Goal: Information Seeking & Learning: Learn about a topic

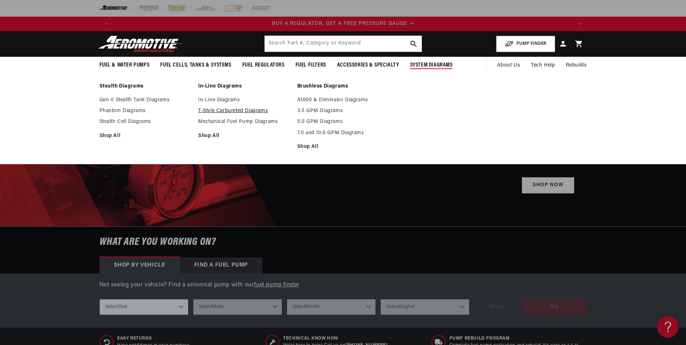
click at [221, 108] on link "T-Style Carbureted Diagrams" at bounding box center [244, 111] width 92 height 7
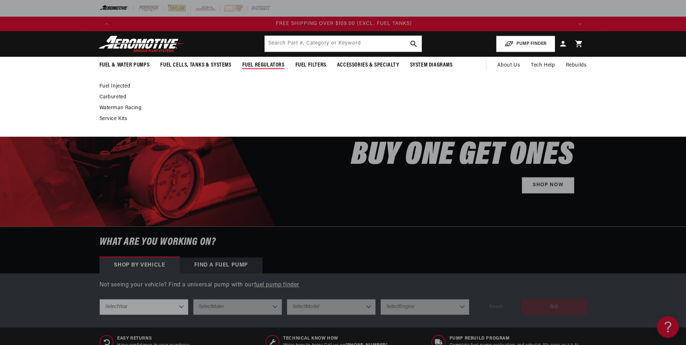
scroll to position [0, 1376]
click at [107, 97] on link "Carbureted" at bounding box center [339, 97] width 480 height 7
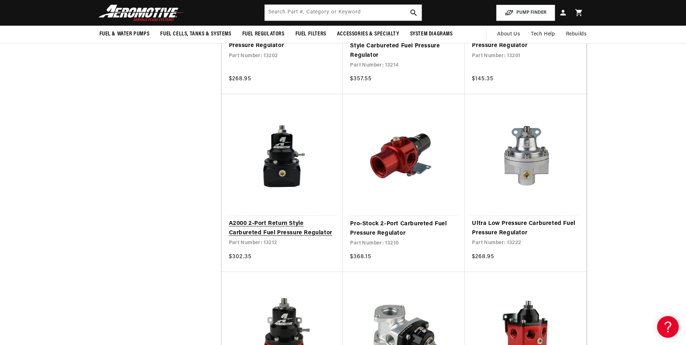
scroll to position [0, 917]
click at [280, 222] on link "A2000 2-Port Return Style Carbureted Fuel Pressure Regulator" at bounding box center [282, 228] width 107 height 18
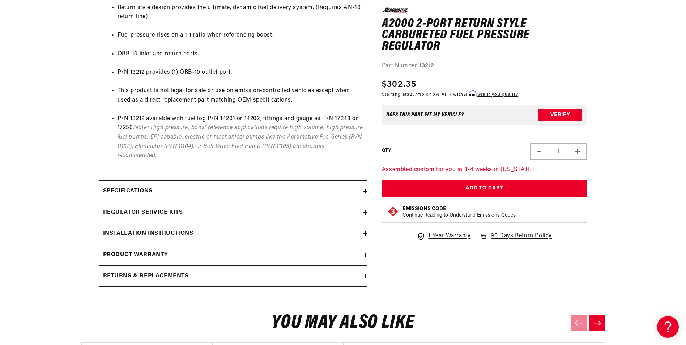
scroll to position [0, 917]
click at [162, 232] on h2 "Installation Instructions" at bounding box center [148, 233] width 90 height 9
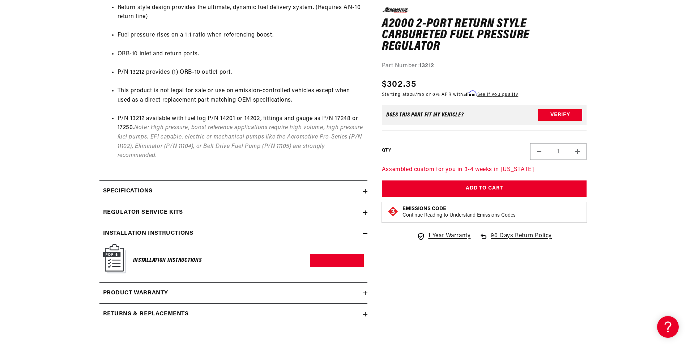
click at [114, 258] on img at bounding box center [114, 258] width 23 height 29
click at [155, 260] on h6 "Installation Instructions" at bounding box center [167, 261] width 69 height 10
click at [110, 256] on img at bounding box center [114, 258] width 23 height 29
click at [110, 254] on img at bounding box center [114, 258] width 23 height 29
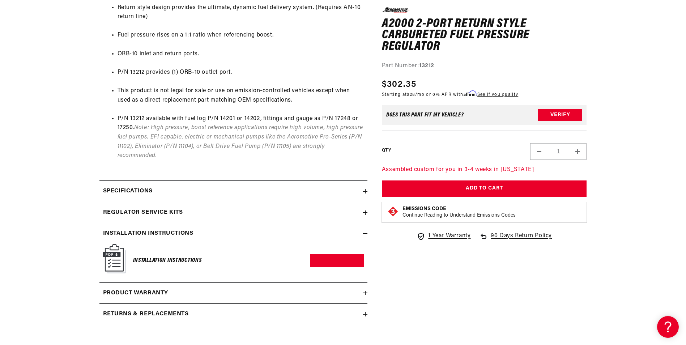
click at [112, 254] on img at bounding box center [114, 258] width 23 height 29
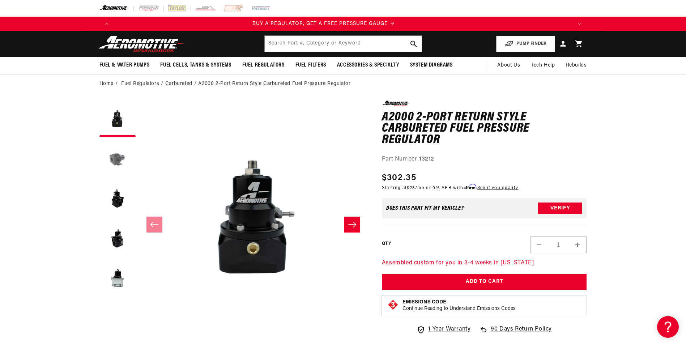
scroll to position [0, 0]
click at [115, 159] on button "Load image 2 in gallery view" at bounding box center [117, 158] width 36 height 36
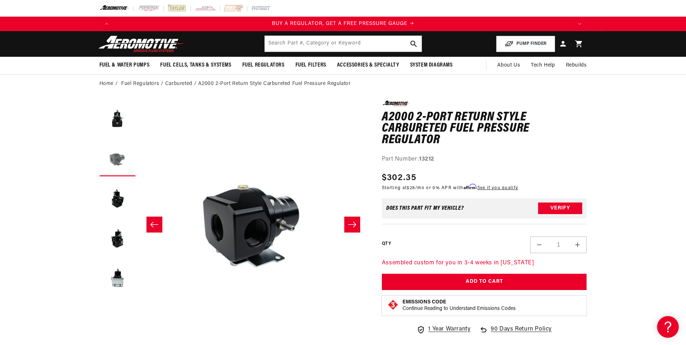
scroll to position [0, 228]
click at [115, 159] on button "Load image 2 in gallery view" at bounding box center [117, 158] width 36 height 36
click at [118, 200] on button "Load image 3 in gallery view" at bounding box center [117, 198] width 36 height 36
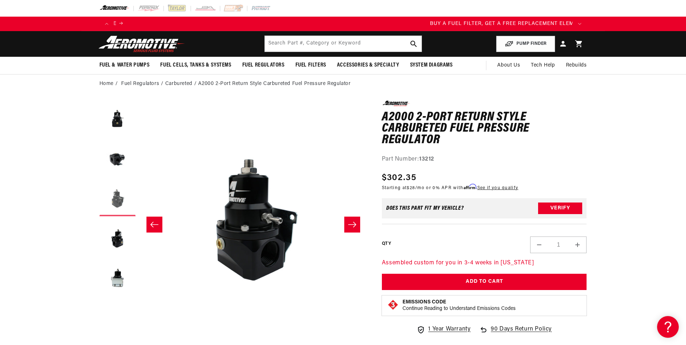
scroll to position [0, 459]
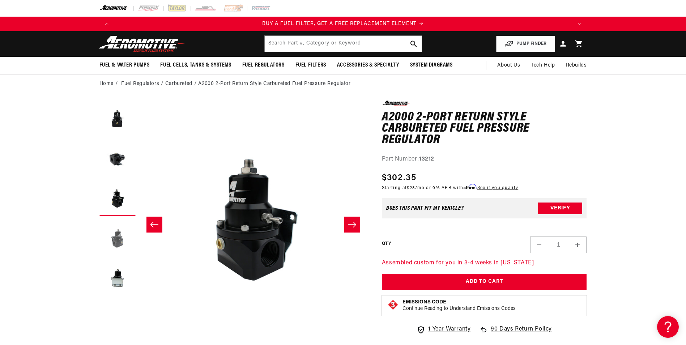
click at [118, 234] on button "Load image 4 in gallery view" at bounding box center [117, 238] width 36 height 36
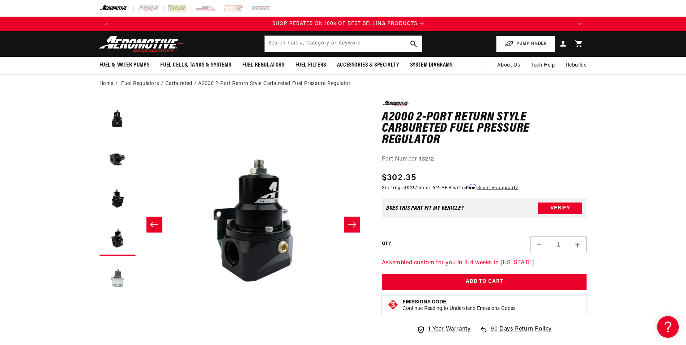
scroll to position [0, 917]
click at [117, 279] on button "Load image 5 in gallery view" at bounding box center [117, 278] width 36 height 36
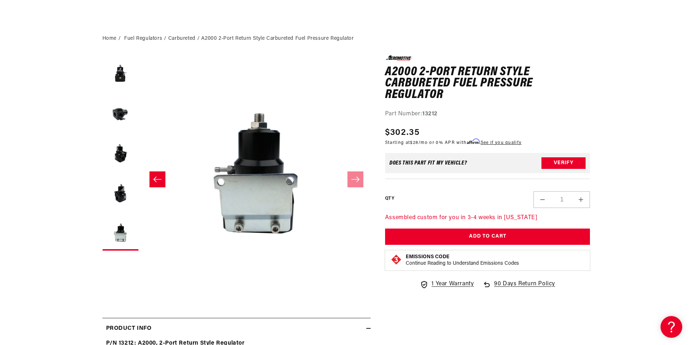
scroll to position [0, 0]
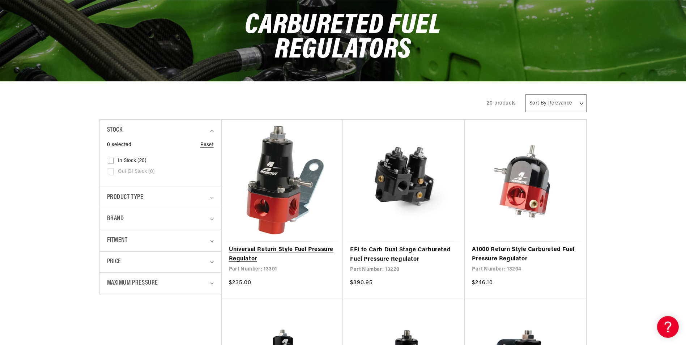
scroll to position [109, 0]
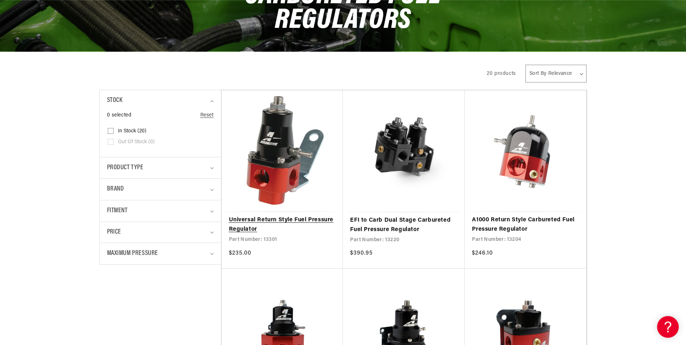
click at [289, 220] on link "Universal Return Style Fuel Pressure Regulator" at bounding box center [282, 225] width 107 height 18
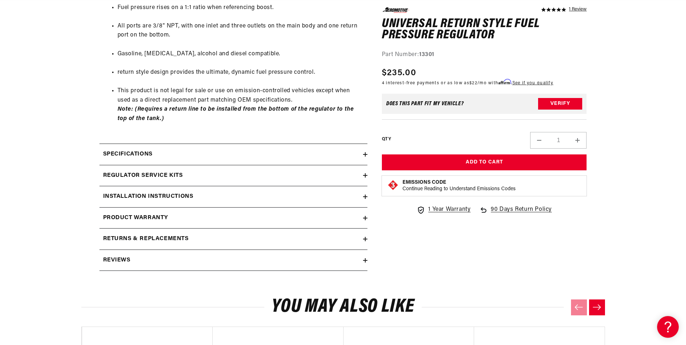
click at [149, 194] on h2 "Installation Instructions" at bounding box center [148, 196] width 90 height 9
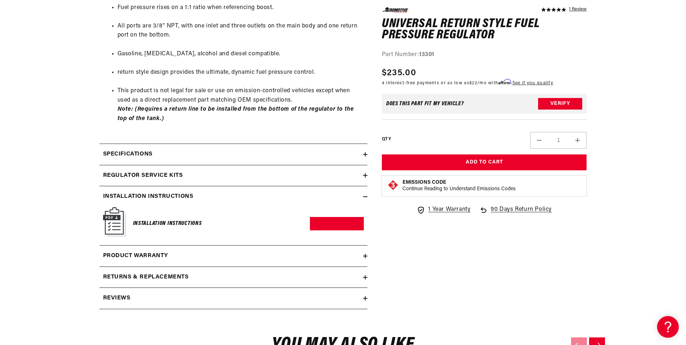
click at [108, 221] on img at bounding box center [114, 221] width 23 height 29
click at [109, 221] on img at bounding box center [114, 221] width 23 height 29
click at [347, 222] on link "Download PDF" at bounding box center [337, 223] width 54 height 13
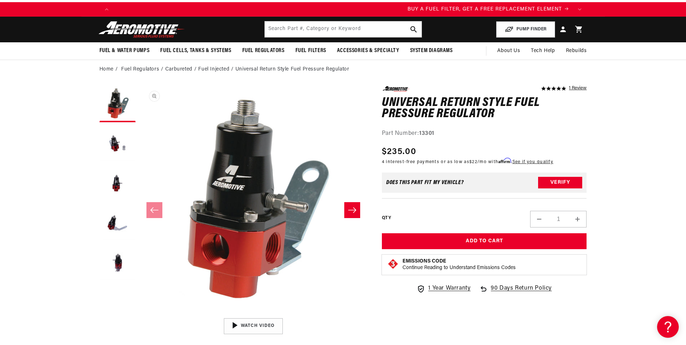
scroll to position [0, 0]
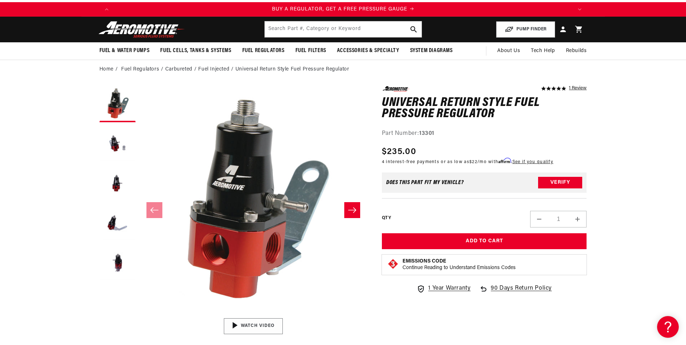
click at [266, 323] on img "Gallery Viewer" at bounding box center [254, 326] width 110 height 61
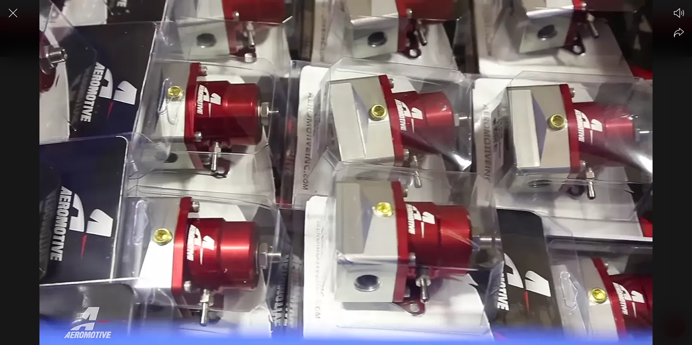
click at [614, 104] on div at bounding box center [346, 185] width 692 height 320
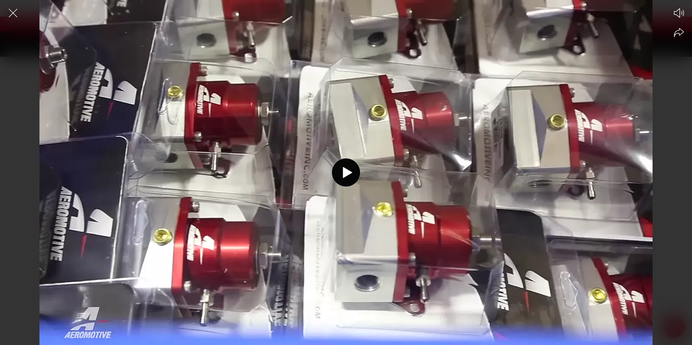
scroll to position [0, 459]
click at [346, 174] on icon at bounding box center [347, 172] width 9 height 11
click at [11, 13] on icon "Close the video player" at bounding box center [13, 13] width 16 height 16
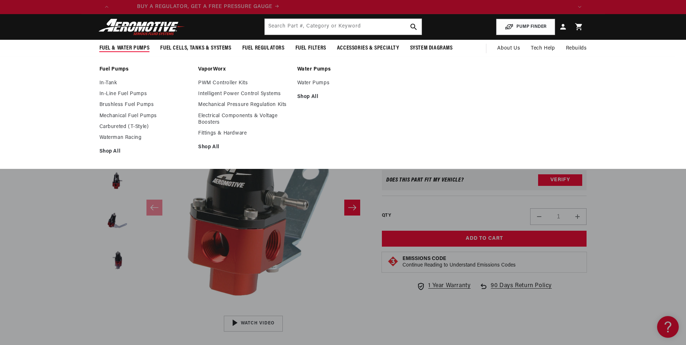
scroll to position [0, 0]
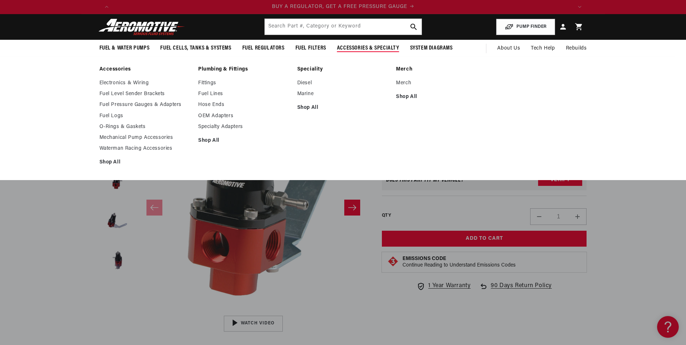
click at [370, 47] on span "Accessories & Specialty" at bounding box center [368, 48] width 62 height 8
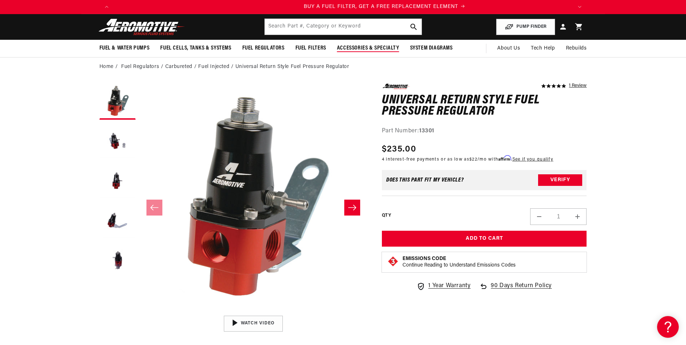
scroll to position [0, 459]
click at [361, 50] on span "Accessories & Specialty" at bounding box center [368, 48] width 62 height 8
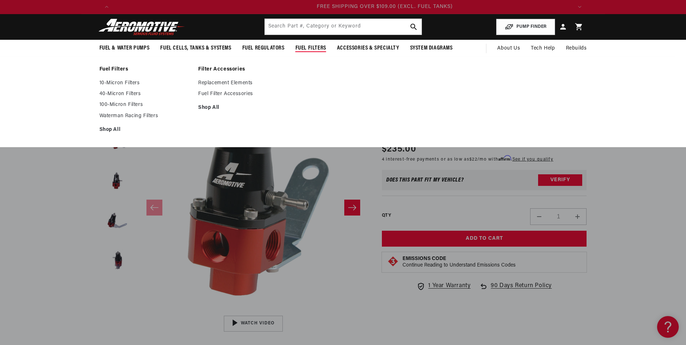
scroll to position [0, 1376]
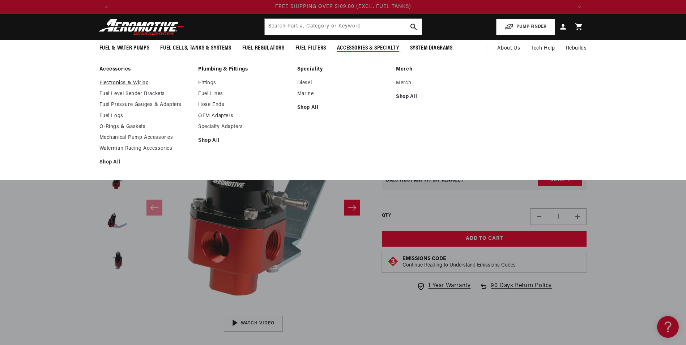
click at [137, 82] on link "Electronics & Wiring" at bounding box center [145, 83] width 92 height 7
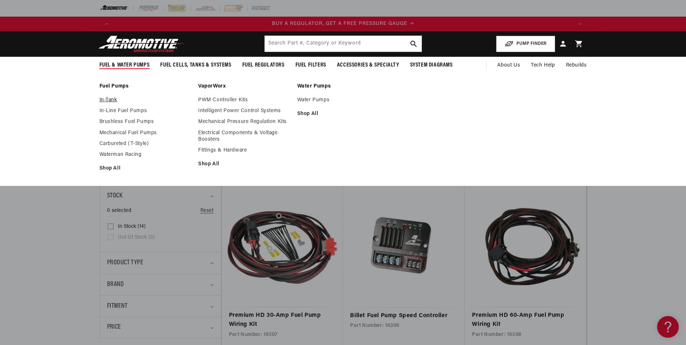
click at [110, 99] on link "In-Tank" at bounding box center [145, 100] width 92 height 7
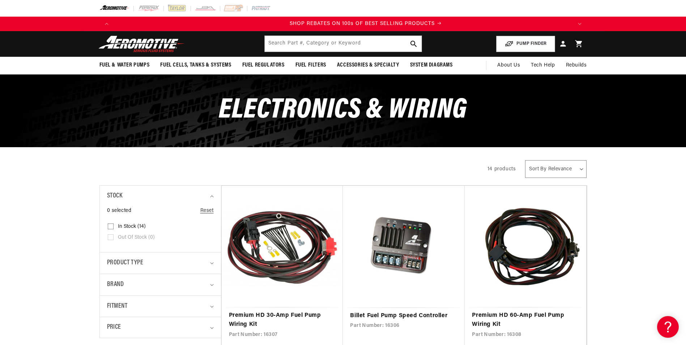
scroll to position [0, 917]
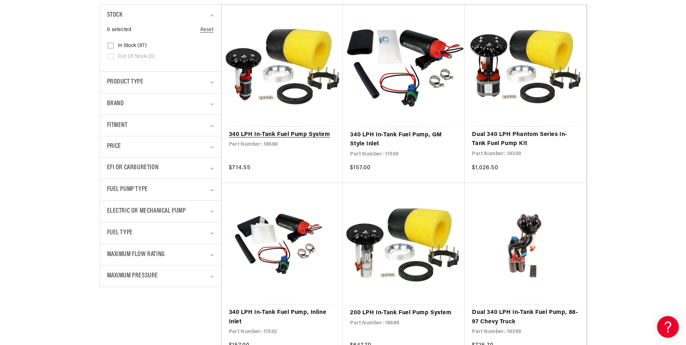
scroll to position [0, 917]
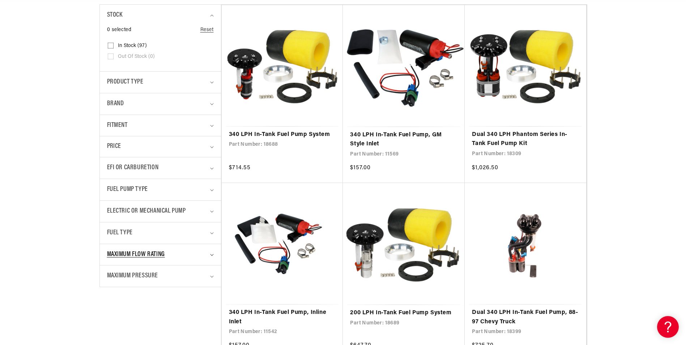
click at [212, 255] on icon "Maximum Flow Rating (0 selected)" at bounding box center [212, 255] width 4 height 2
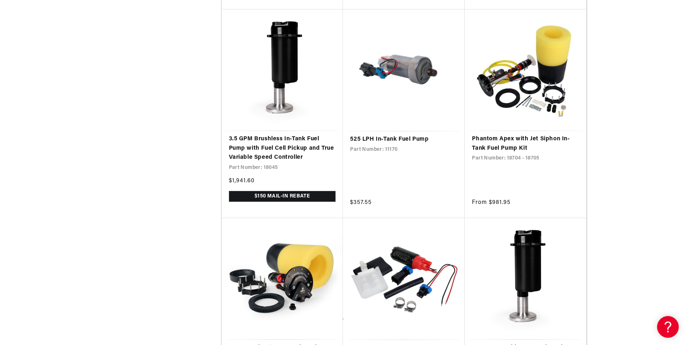
scroll to position [1375, 0]
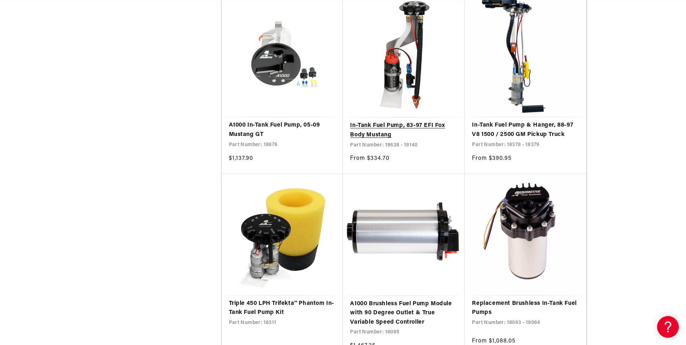
scroll to position [4594, 0]
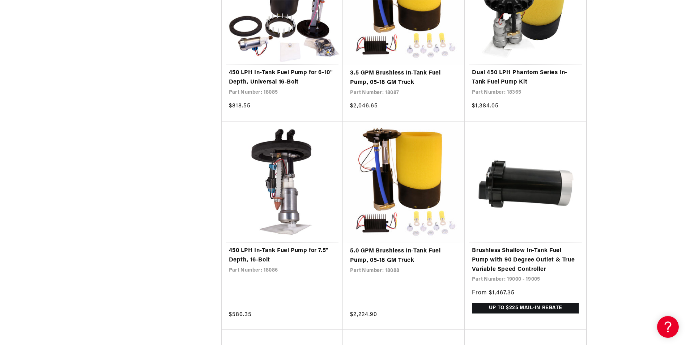
scroll to position [5969, 0]
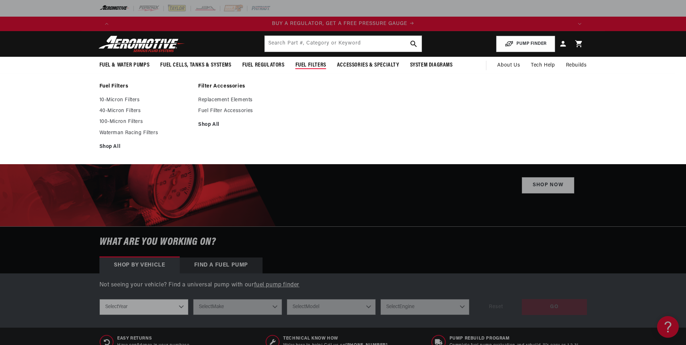
click at [306, 62] on span "Fuel Filters" at bounding box center [311, 65] width 31 height 8
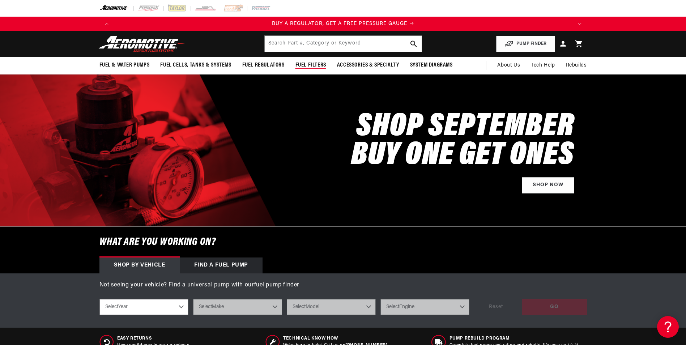
click at [305, 64] on span "Fuel Filters" at bounding box center [311, 65] width 31 height 8
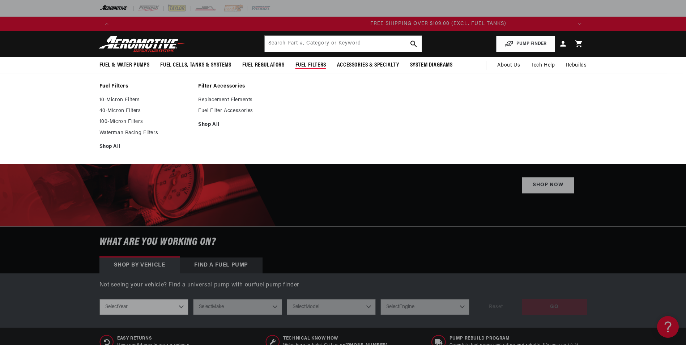
scroll to position [0, 1376]
click at [118, 109] on link "40-Micron Filters" at bounding box center [145, 111] width 92 height 7
